Goal: Communication & Community: Participate in discussion

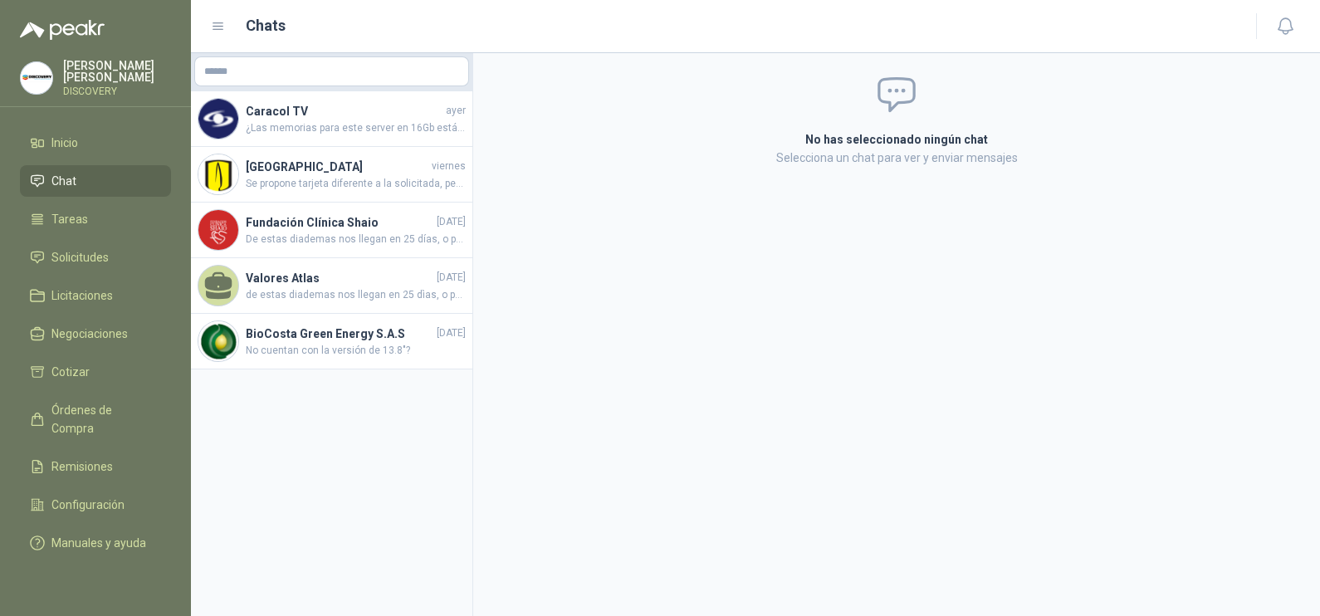
click at [1028, 266] on div "No has seleccionado ningún chat Selecciona un chat para ver y enviar mensajes" at bounding box center [896, 334] width 847 height 563
click at [101, 175] on li "Chat" at bounding box center [95, 181] width 131 height 18
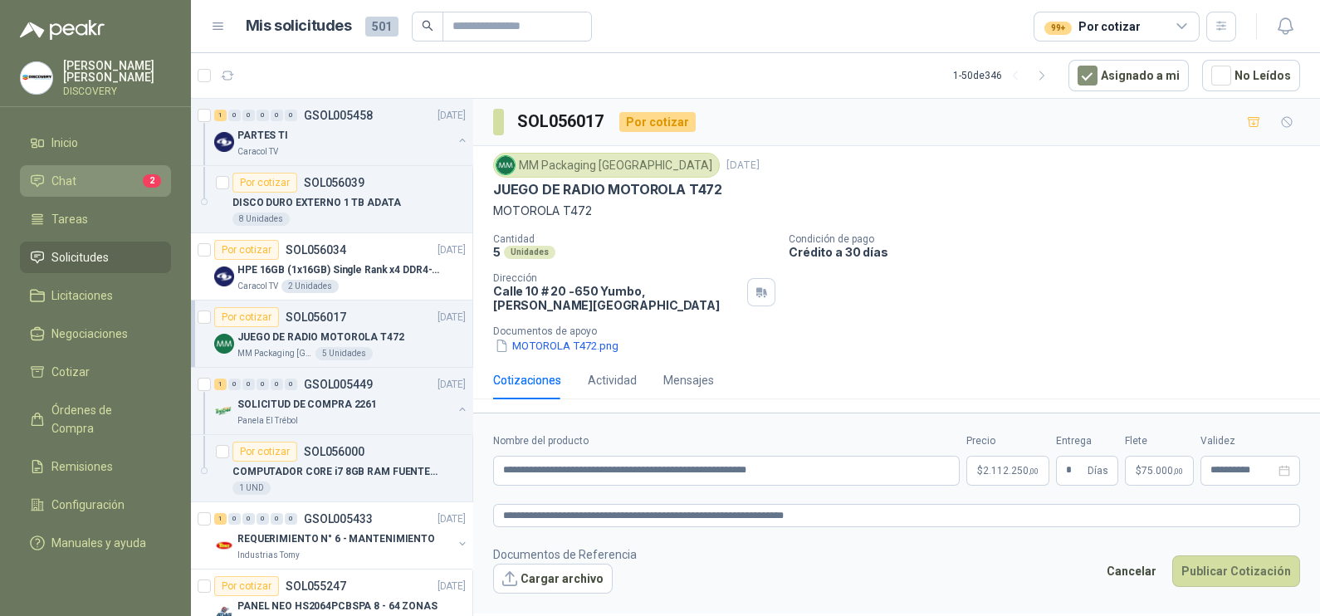
click at [112, 178] on li "Chat 2" at bounding box center [95, 181] width 131 height 18
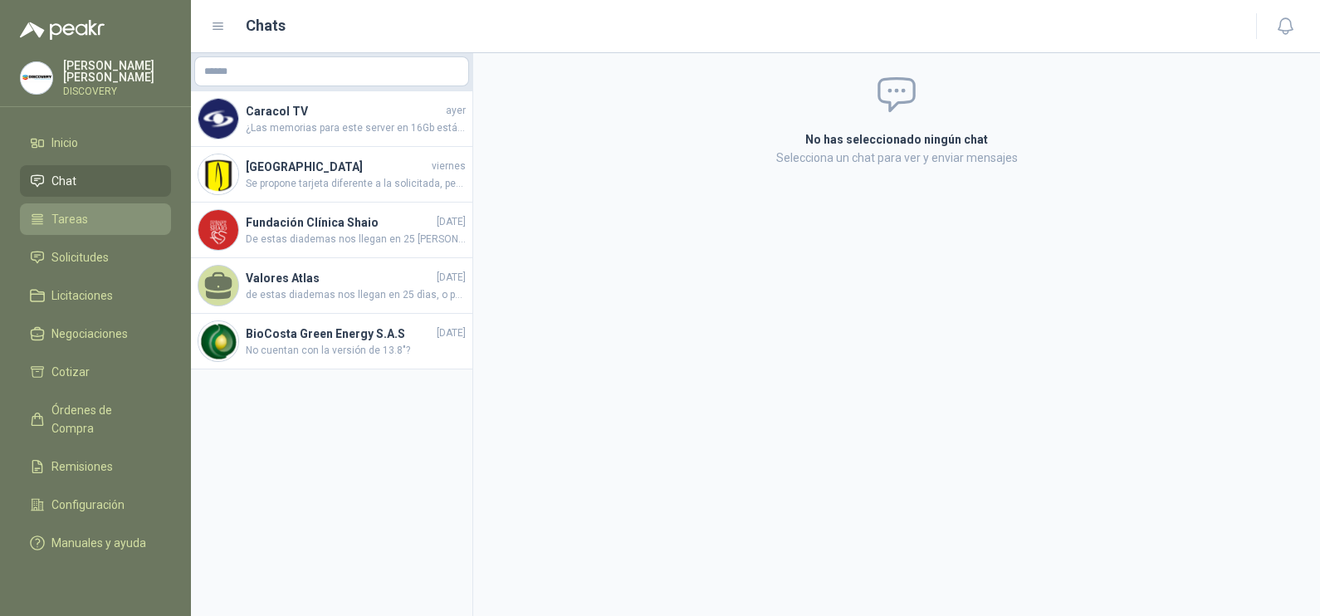
click at [84, 224] on span "Tareas" at bounding box center [69, 219] width 37 height 18
